Goal: Transaction & Acquisition: Purchase product/service

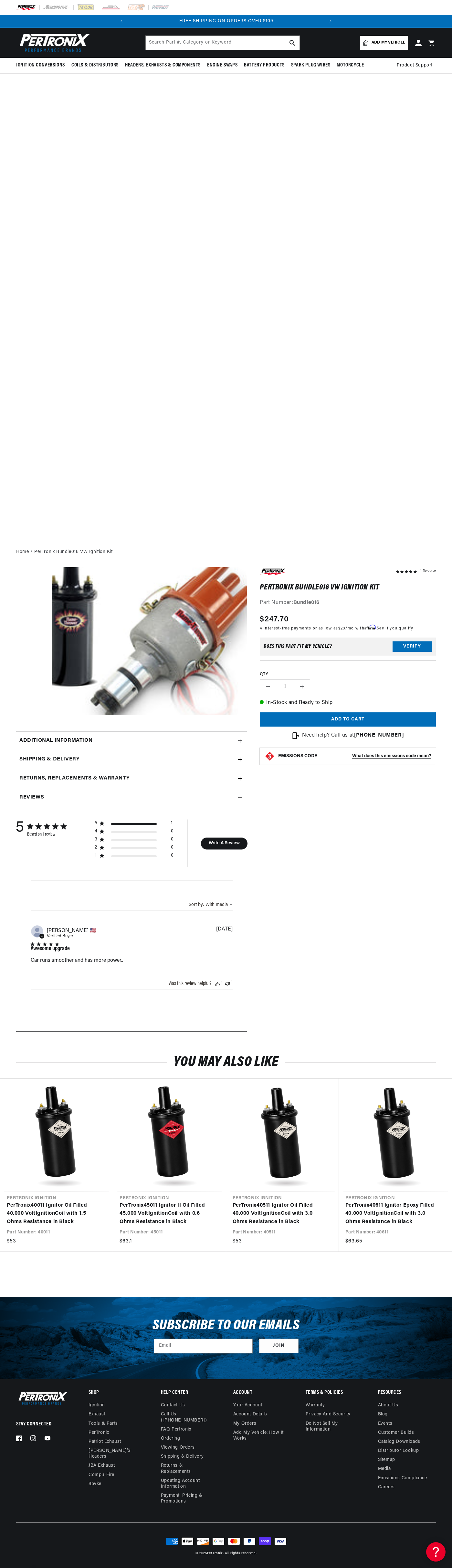
scroll to position [0, 196]
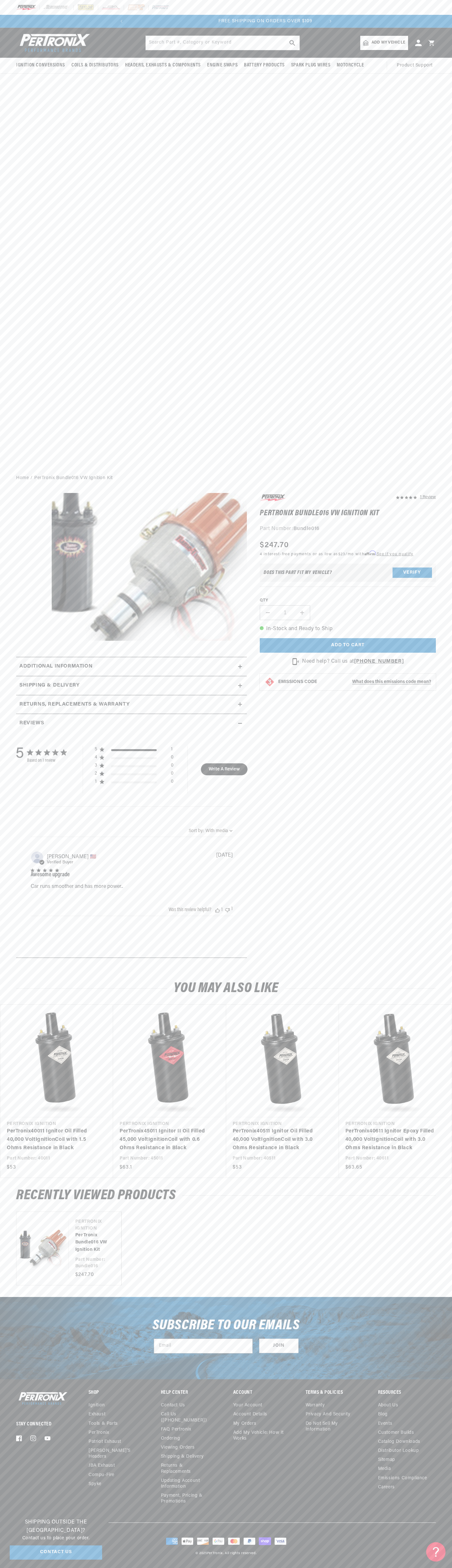
scroll to position [0, 196]
click at [213, 9] on div at bounding box center [226, 7] width 452 height 15
click at [426, 501] on div "1 Review" at bounding box center [428, 497] width 16 height 8
click at [362, 1567] on html "Skip to content Your cart Your cart is empty Get the right parts the first time…" at bounding box center [226, 784] width 452 height 1568
click at [7, 470] on div "Ignition Conversions Shop by Feature Ignitor© The Original Ignitor© Ignitor© II" at bounding box center [226, 249] width 452 height 442
